Goal: Find specific page/section: Find specific page/section

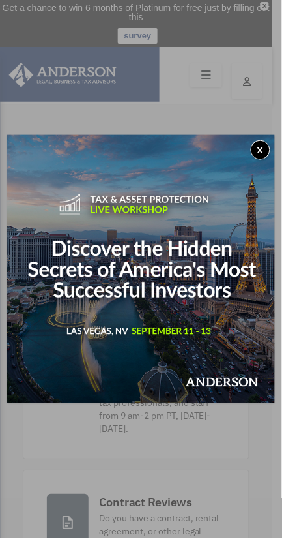
click at [269, 158] on img at bounding box center [141, 269] width 268 height 268
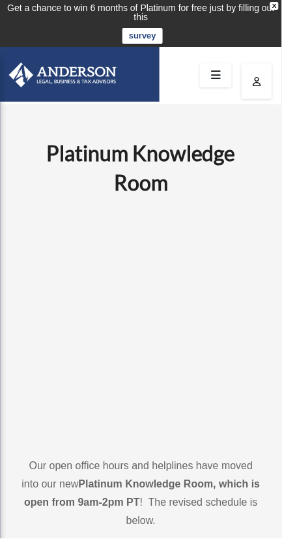
click at [214, 70] on icon at bounding box center [216, 75] width 19 height 20
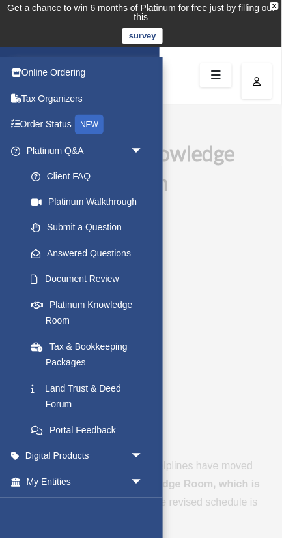
scroll to position [25, 0]
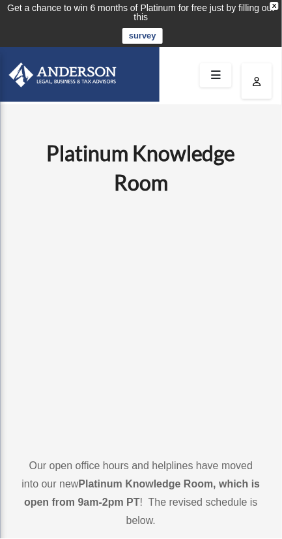
click at [102, 68] on img at bounding box center [58, 75] width 125 height 25
click at [222, 72] on icon at bounding box center [216, 75] width 19 height 20
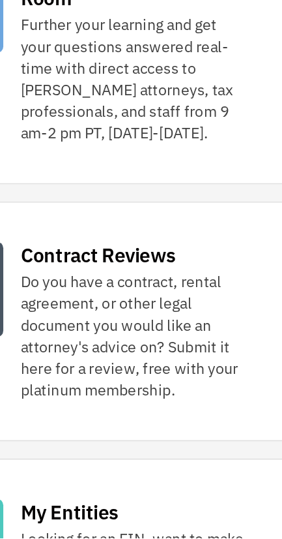
scroll to position [121, 0]
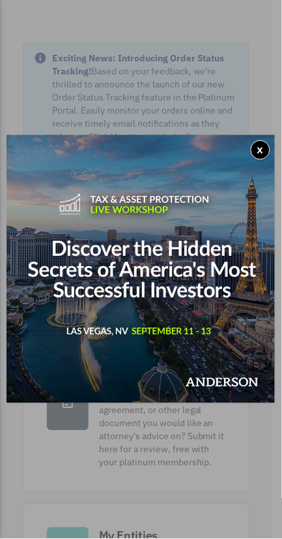
click at [269, 155] on img at bounding box center [141, 269] width 268 height 268
click at [269, 156] on img at bounding box center [141, 269] width 268 height 268
click at [260, 147] on button "x" at bounding box center [261, 150] width 20 height 20
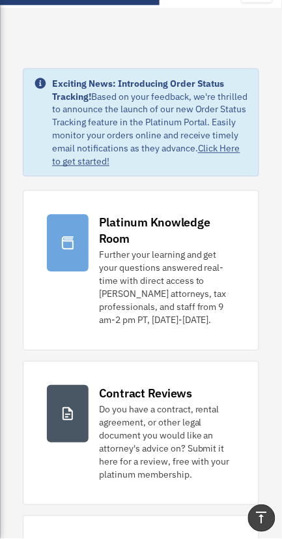
scroll to position [0, 0]
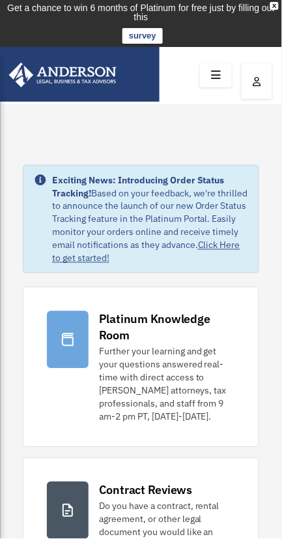
click at [213, 68] on icon at bounding box center [216, 75] width 19 height 20
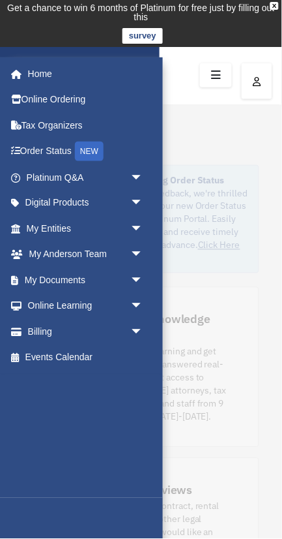
click at [136, 174] on span "arrow_drop_down" at bounding box center [143, 177] width 26 height 27
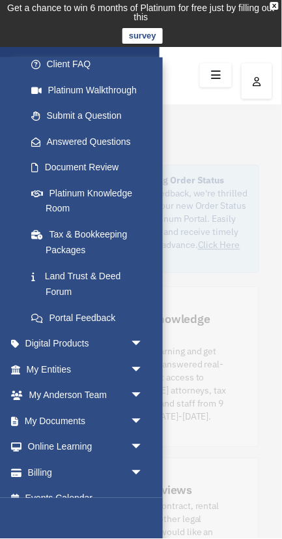
scroll to position [138, 0]
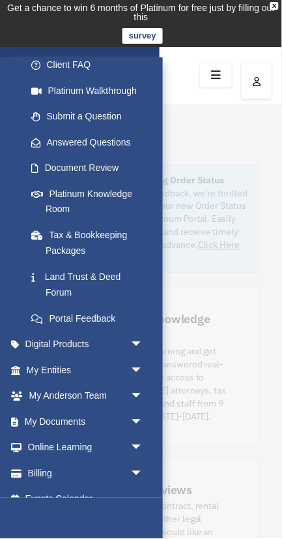
click at [139, 357] on span "arrow_drop_down" at bounding box center [143, 370] width 26 height 27
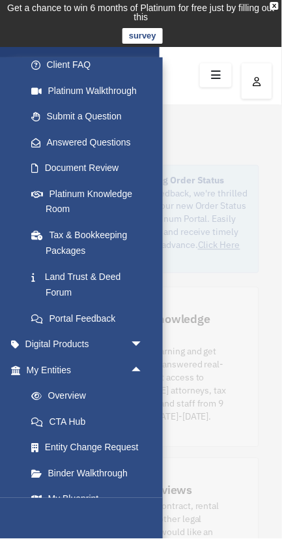
click at [100, 361] on link "My Entities arrow_drop_up" at bounding box center [86, 370] width 154 height 26
click at [13, 366] on link "My Entities arrow_drop_up" at bounding box center [86, 370] width 154 height 26
click at [142, 357] on span "arrow_drop_up" at bounding box center [143, 370] width 26 height 27
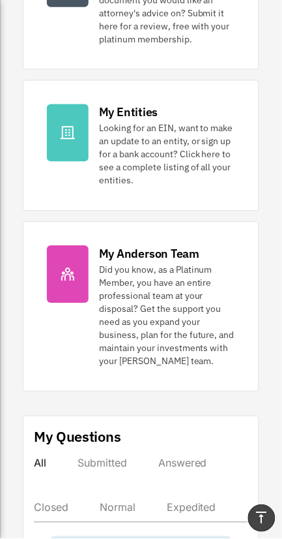
click at [168, 246] on div "My Anderson Team" at bounding box center [149, 254] width 100 height 16
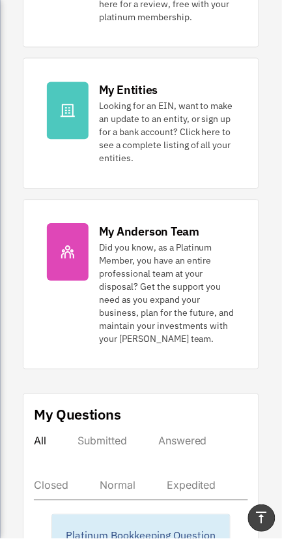
scroll to position [571, 0]
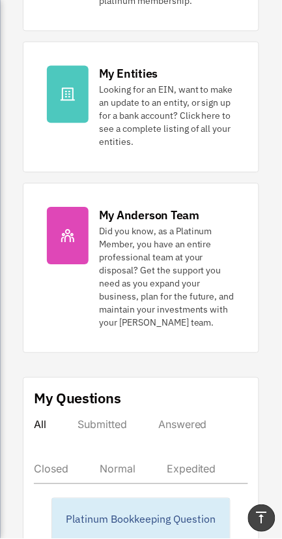
click at [199, 266] on div "Did you know, as a Platinum Member, you have an entire professional team at you…" at bounding box center [167, 277] width 136 height 104
click at [80, 241] on div at bounding box center [68, 235] width 42 height 57
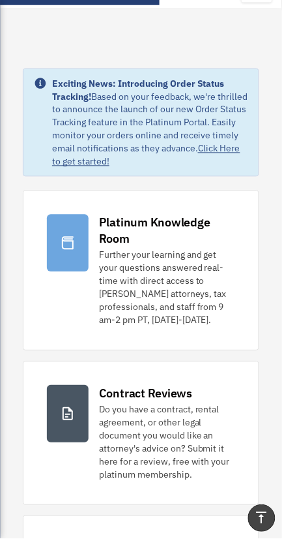
scroll to position [0, 0]
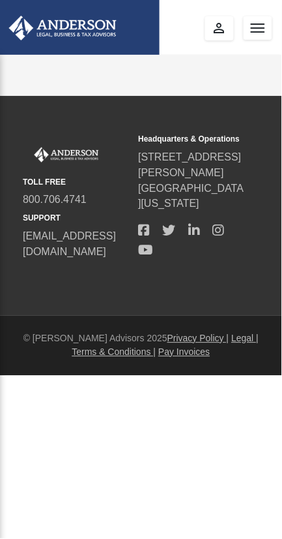
click at [238, 428] on html "X Get a chance to win 6 months of Platinum for free just by filling out this su…" at bounding box center [141, 214] width 282 height 428
